Goal: Find specific page/section: Find specific page/section

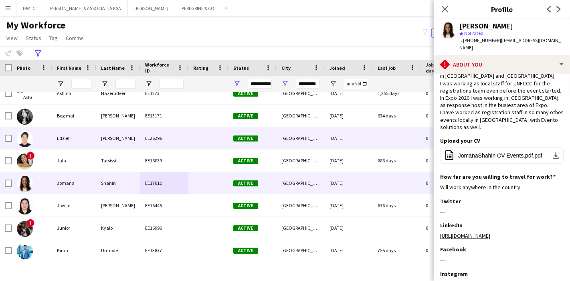
scroll to position [65, 0]
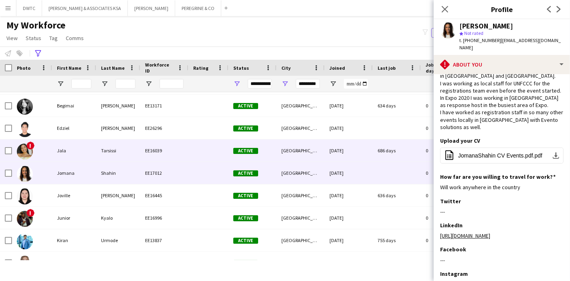
click at [182, 142] on div "EE16039" at bounding box center [164, 151] width 48 height 22
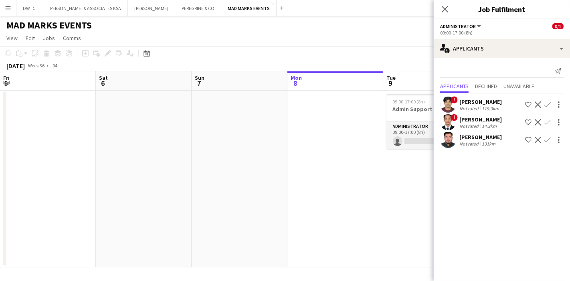
scroll to position [0, 191]
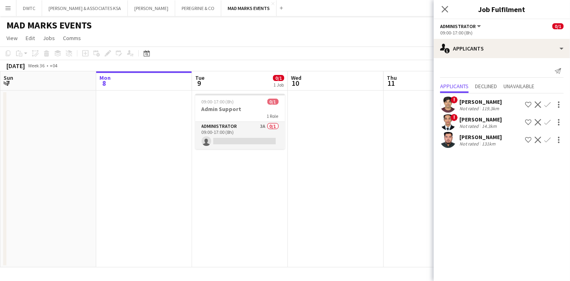
click at [451, 138] on app-user-avatar at bounding box center [448, 140] width 16 height 16
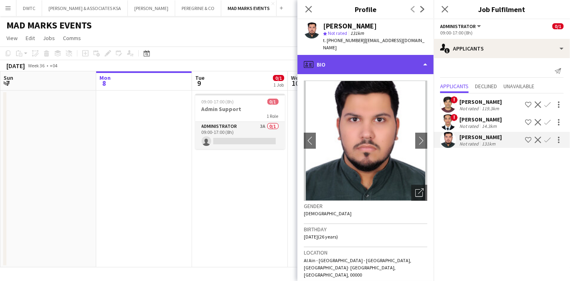
click at [409, 57] on div "profile Bio" at bounding box center [366, 64] width 136 height 19
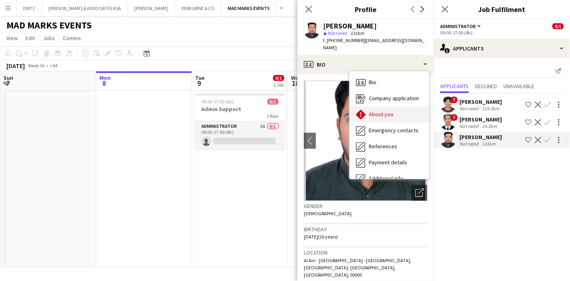
click at [402, 107] on div "About you About you" at bounding box center [389, 115] width 79 height 16
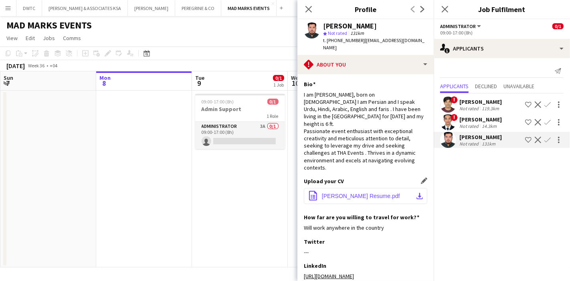
click at [417, 193] on app-icon "download-bottom" at bounding box center [420, 196] width 6 height 6
